Goal: Check status: Check status

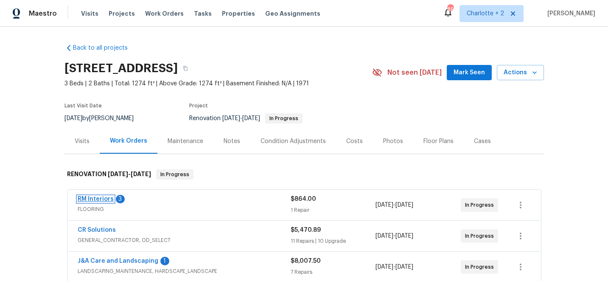
click at [97, 200] on link "RM Interiors" at bounding box center [96, 199] width 36 height 6
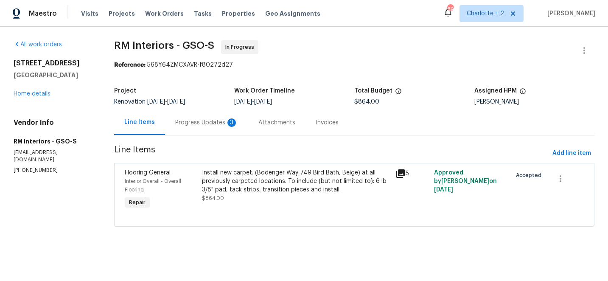
click at [203, 124] on div "Progress Updates 3" at bounding box center [206, 122] width 63 height 8
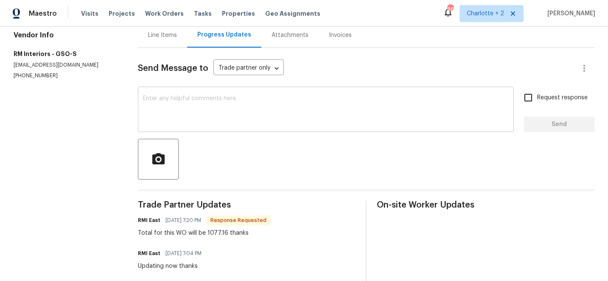
scroll to position [89, 0]
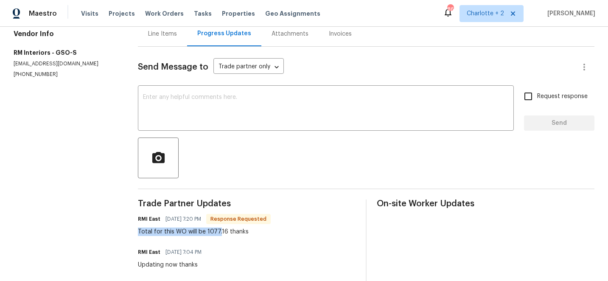
drag, startPoint x: 146, startPoint y: 232, endPoint x: 227, endPoint y: 236, distance: 80.7
click at [227, 236] on div "All work orders [STREET_ADDRESS] Home details Vendor Info RM Interiors - GSO-S …" at bounding box center [304, 239] width 608 height 603
click at [305, 230] on div "[GEOGRAPHIC_DATA] [DATE] 7:20 PM Response Requested Total for this WO will be 1…" at bounding box center [247, 224] width 218 height 23
click at [174, 34] on div "Line Items" at bounding box center [162, 34] width 29 height 8
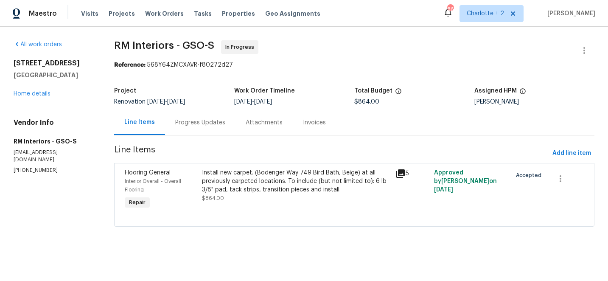
click at [227, 180] on div "Install new carpet. (Bodenger Way 749 Bird Bath, Beige) at all previously carpe…" at bounding box center [296, 180] width 188 height 25
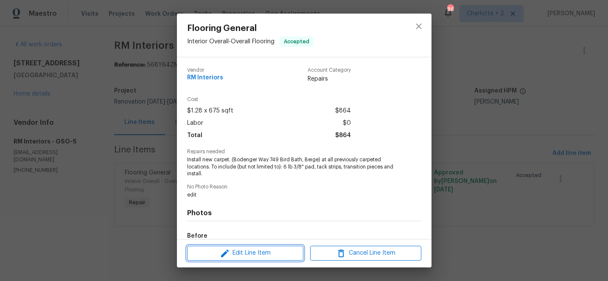
click at [237, 252] on span "Edit Line Item" at bounding box center [245, 253] width 111 height 11
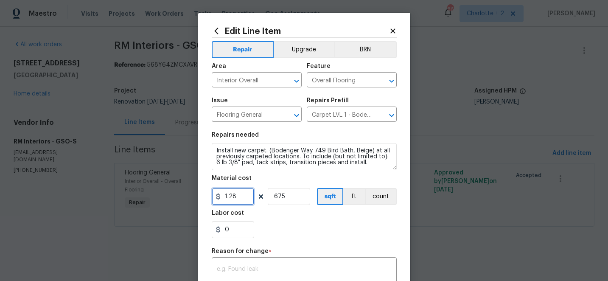
click at [240, 199] on input "1.28" at bounding box center [233, 196] width 42 height 17
type input "1077.16"
click at [292, 194] on input "675" at bounding box center [289, 196] width 42 height 17
type input "1"
click at [252, 267] on textarea at bounding box center [304, 275] width 175 height 18
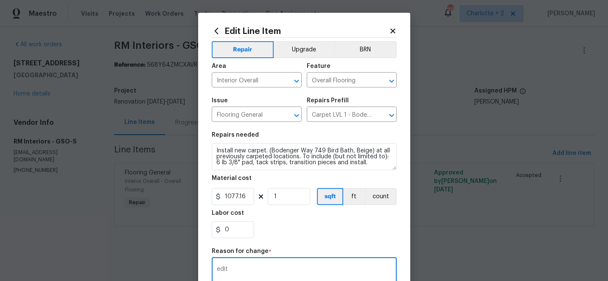
type textarea "edit"
click at [284, 236] on div "0" at bounding box center [304, 229] width 185 height 17
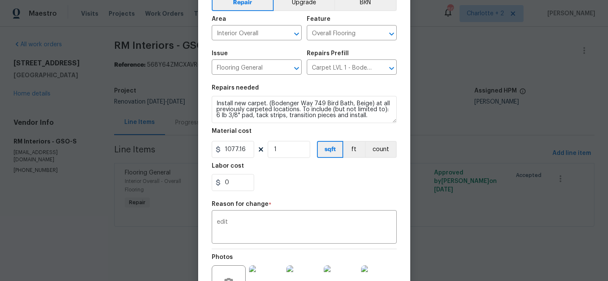
scroll to position [146, 0]
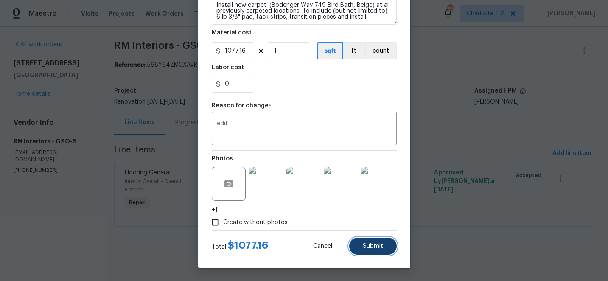
click at [370, 250] on button "Submit" at bounding box center [373, 246] width 48 height 17
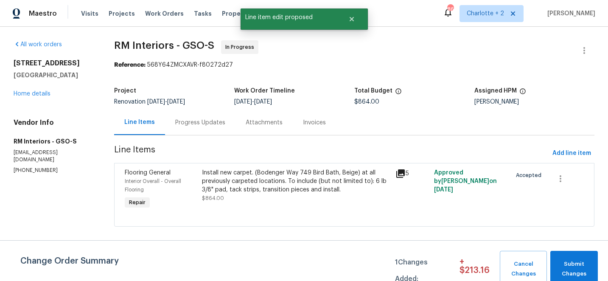
scroll to position [0, 0]
click at [573, 261] on span "Submit Changes" at bounding box center [574, 269] width 39 height 20
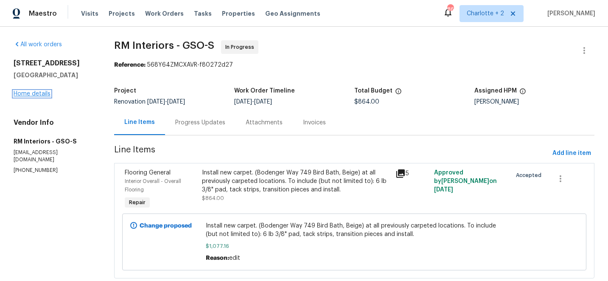
click at [34, 94] on link "Home details" at bounding box center [32, 94] width 37 height 6
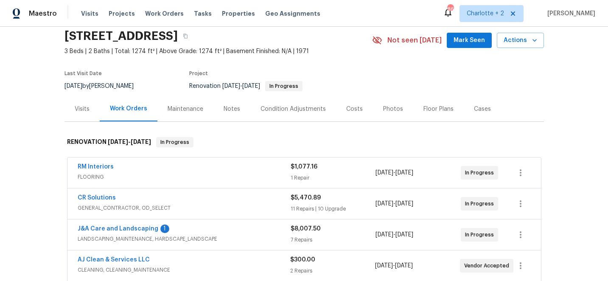
scroll to position [31, 0]
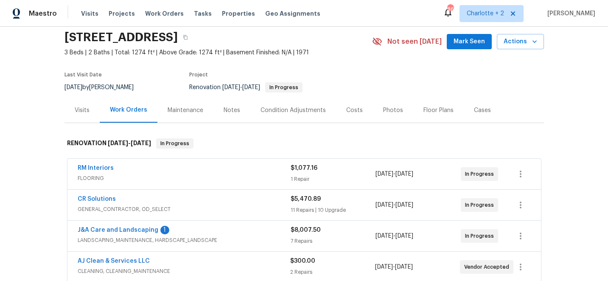
click at [350, 109] on div "Costs" at bounding box center [354, 110] width 17 height 8
